Goal: Find contact information: Find contact information

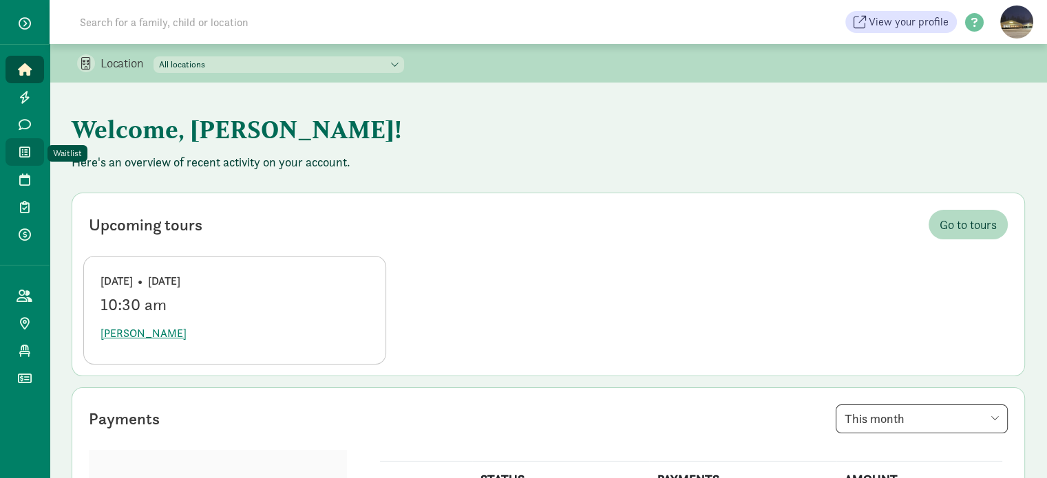
click at [30, 156] on span at bounding box center [25, 152] width 16 height 12
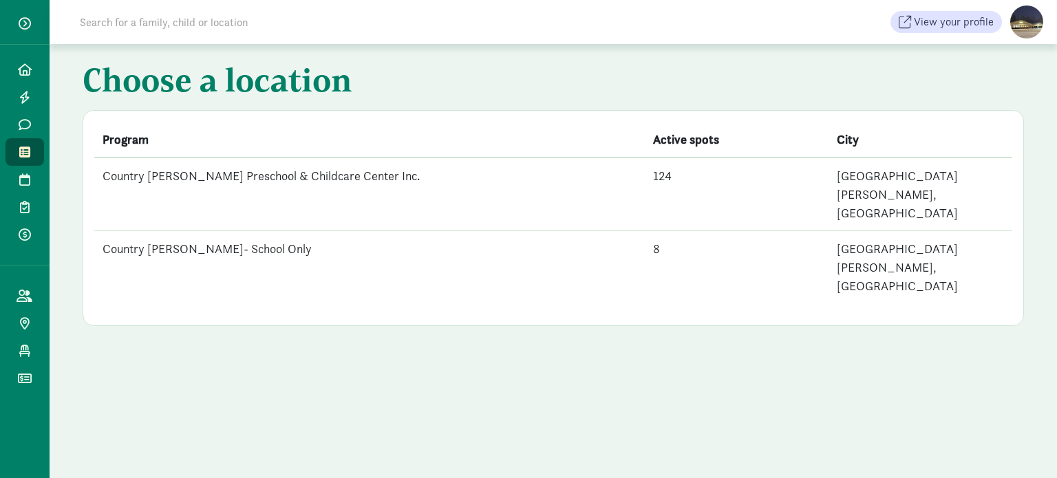
click at [278, 176] on td "Country [PERSON_NAME] Preschool & Childcare Center Inc." at bounding box center [369, 195] width 551 height 74
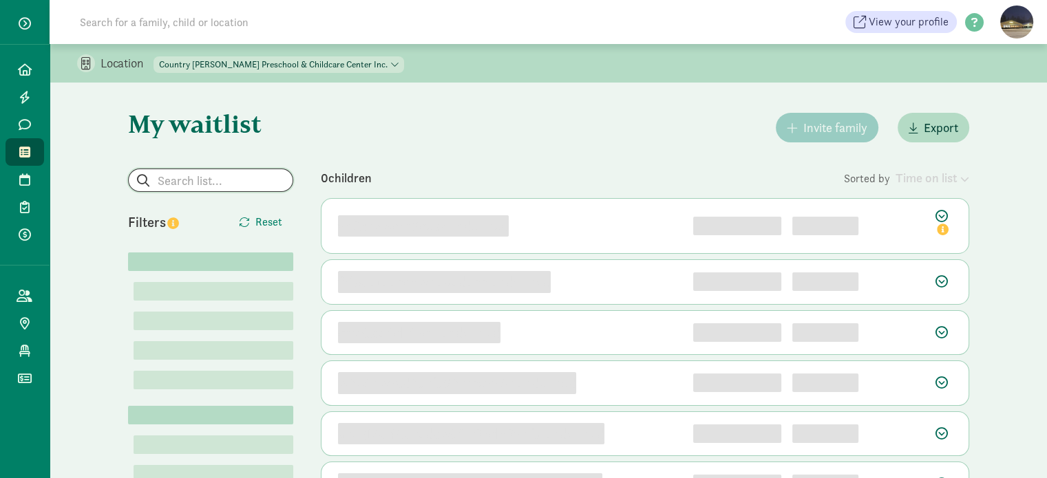
click at [243, 182] on input "search" at bounding box center [211, 180] width 164 height 22
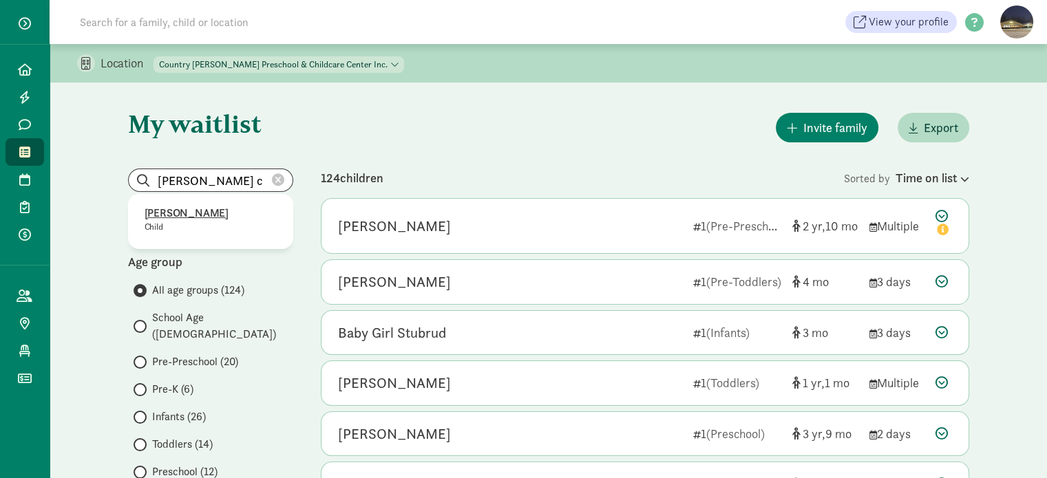
click at [179, 214] on p "[PERSON_NAME]" at bounding box center [211, 213] width 132 height 17
type input "[PERSON_NAME]"
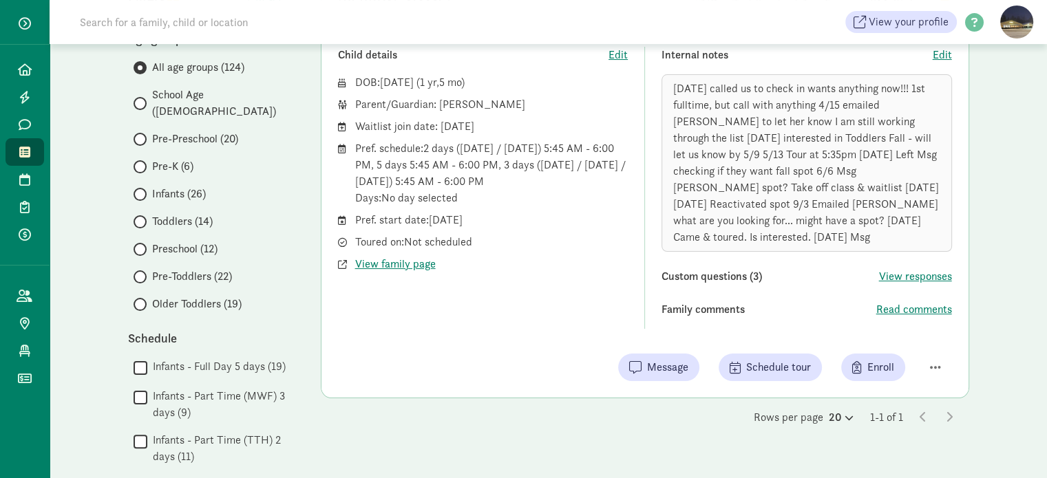
scroll to position [275, 0]
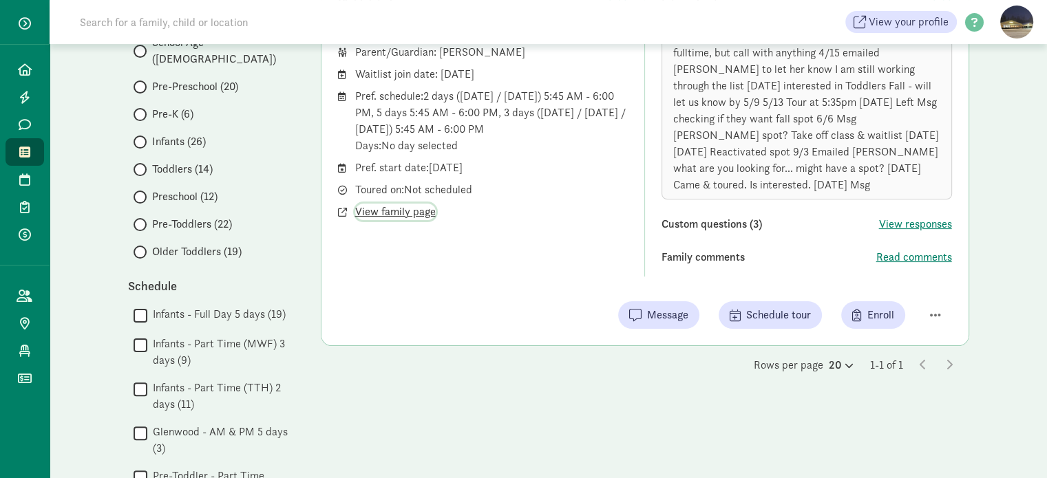
click at [389, 216] on span "View family page" at bounding box center [395, 212] width 81 height 17
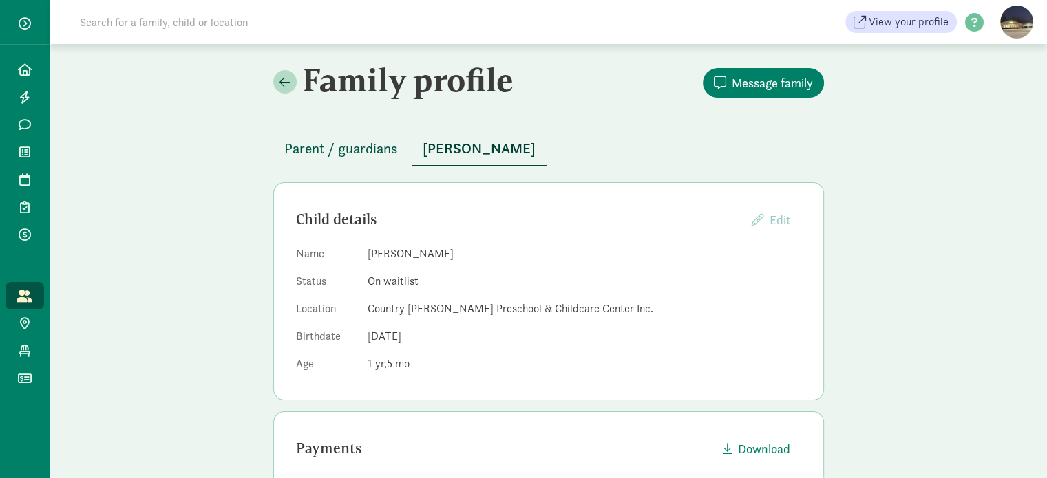
click at [387, 152] on span "Parent / guardians" at bounding box center [341, 149] width 114 height 22
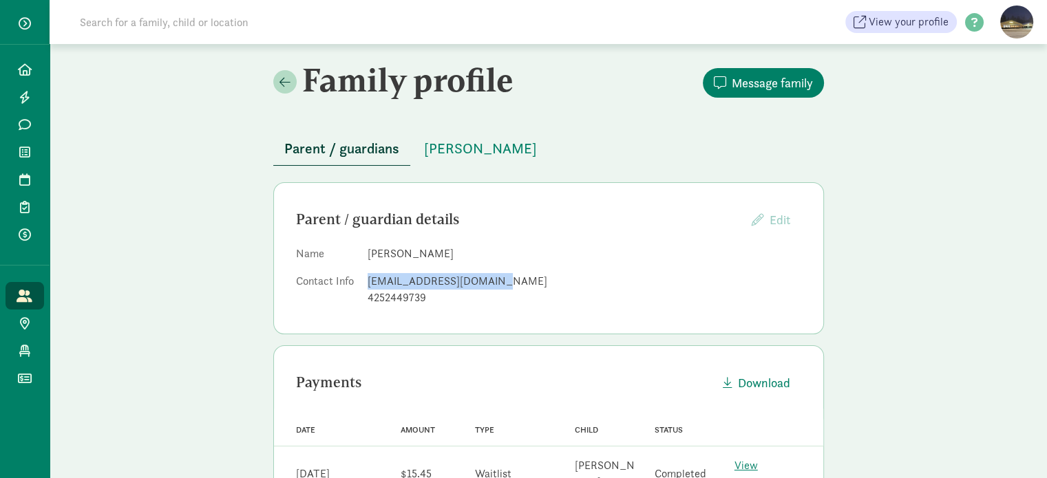
drag, startPoint x: 485, startPoint y: 278, endPoint x: 364, endPoint y: 286, distance: 121.4
click at [364, 286] on dl "Name Jazmin Vandall Contact Info jazminvandall@gmail.com 4252449739" at bounding box center [548, 279] width 505 height 66
copy div "jazminvandall@gmail.com"
click at [540, 222] on div "Parent / guardian details" at bounding box center [518, 220] width 445 height 22
